Goal: Task Accomplishment & Management: Use online tool/utility

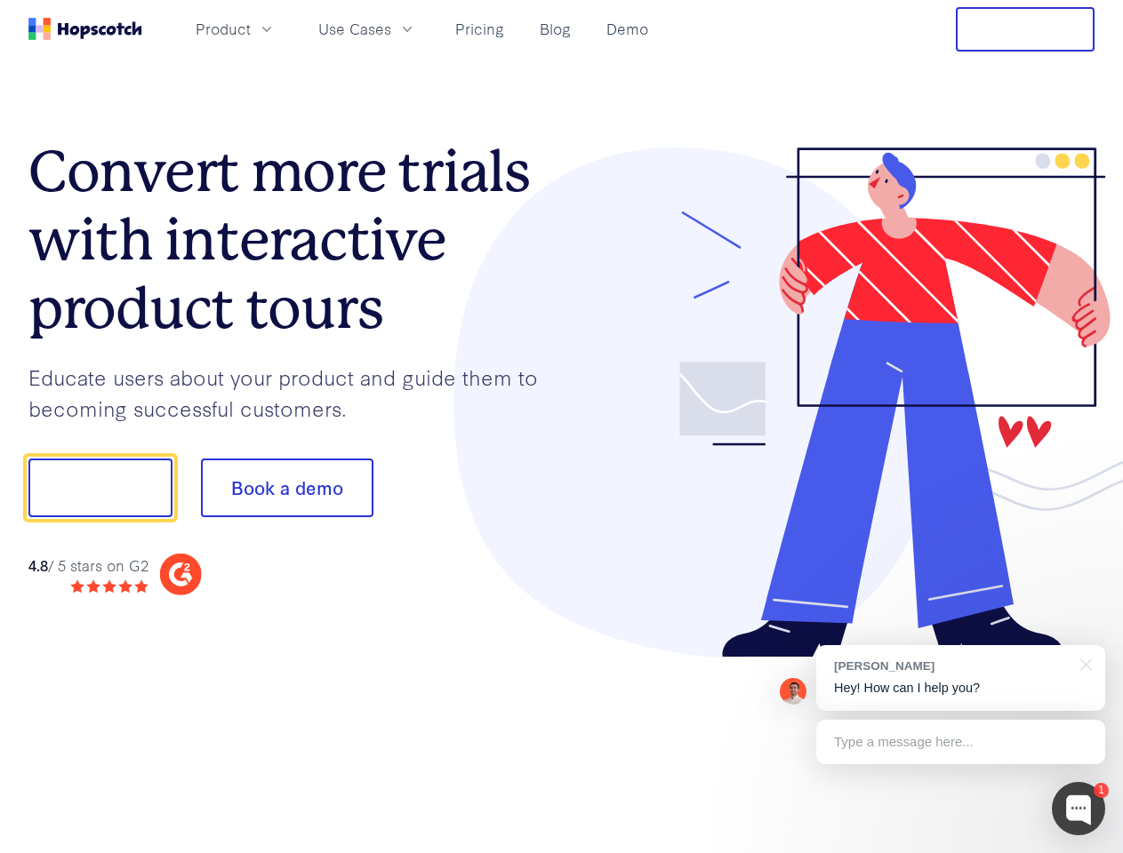
click at [562, 427] on div at bounding box center [828, 403] width 533 height 511
click at [251, 28] on span "Product" at bounding box center [223, 29] width 55 height 22
click at [391, 28] on span "Use Cases" at bounding box center [354, 29] width 73 height 22
click at [1025, 29] on button "Free Trial" at bounding box center [1025, 29] width 139 height 44
click at [100, 488] on button "Show me!" at bounding box center [100, 488] width 144 height 59
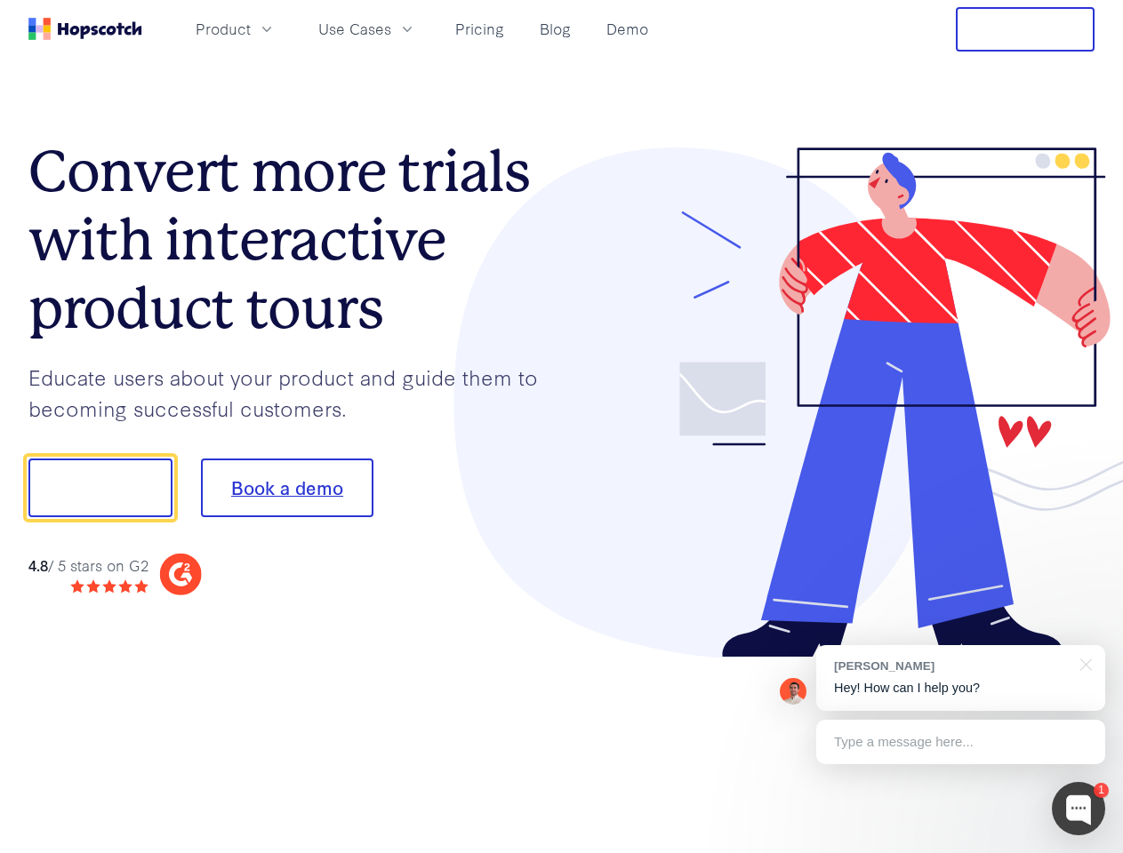
click at [286, 488] on button "Book a demo" at bounding box center [287, 488] width 172 height 59
click at [1078, 809] on div at bounding box center [1078, 808] width 53 height 53
click at [960, 678] on div "[PERSON_NAME] Hey! How can I help you?" at bounding box center [960, 678] width 289 height 66
click at [1083, 663] on div at bounding box center [938, 485] width 333 height 593
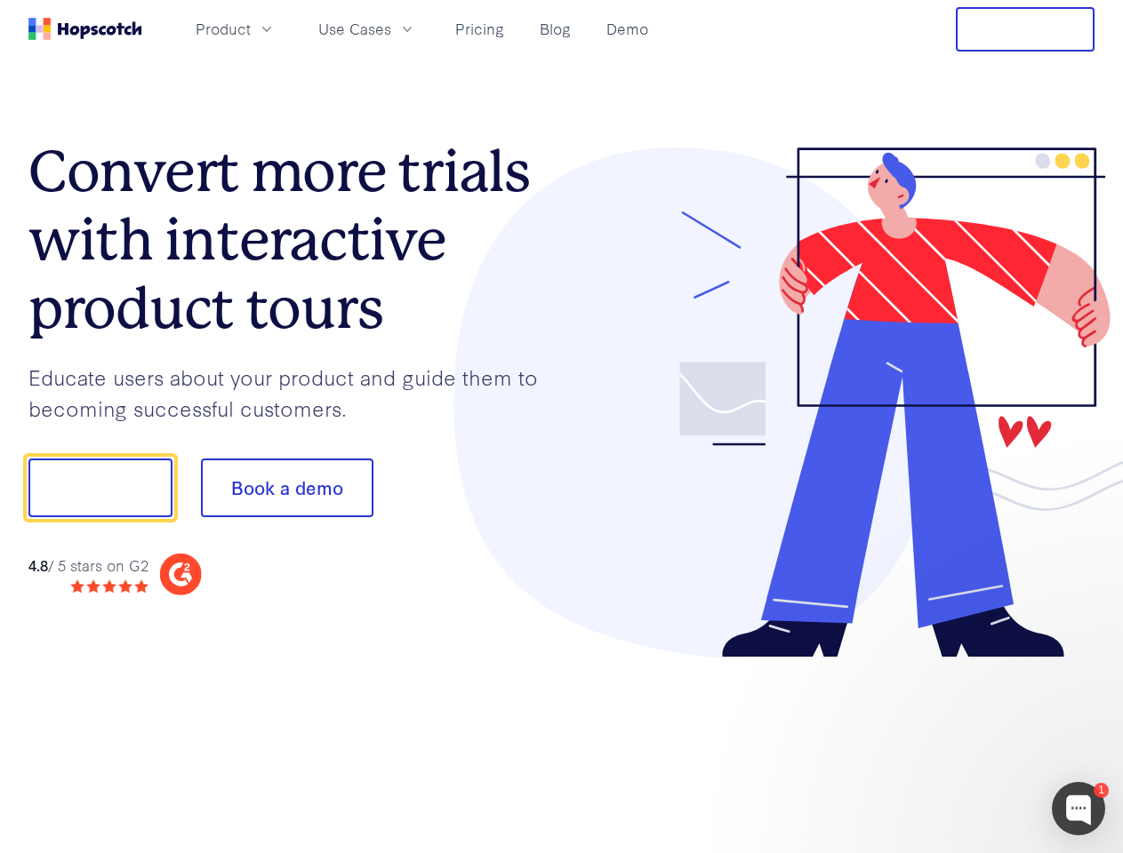
click at [960, 742] on div at bounding box center [938, 605] width 333 height 355
